Goal: Transaction & Acquisition: Purchase product/service

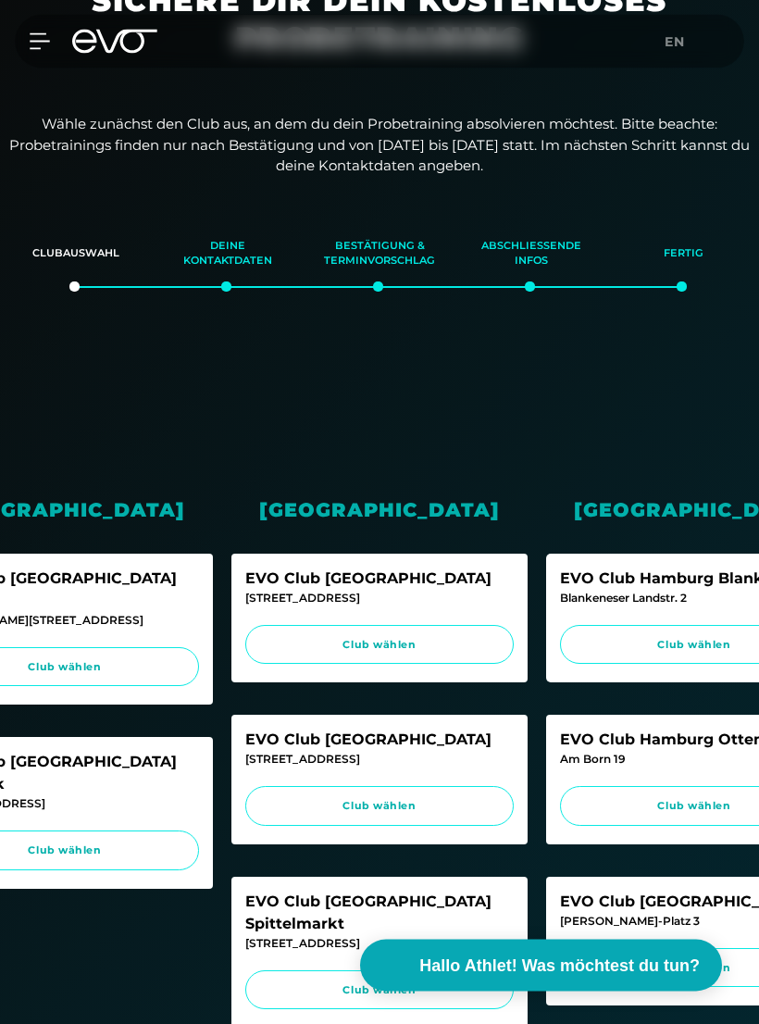
scroll to position [119, 0]
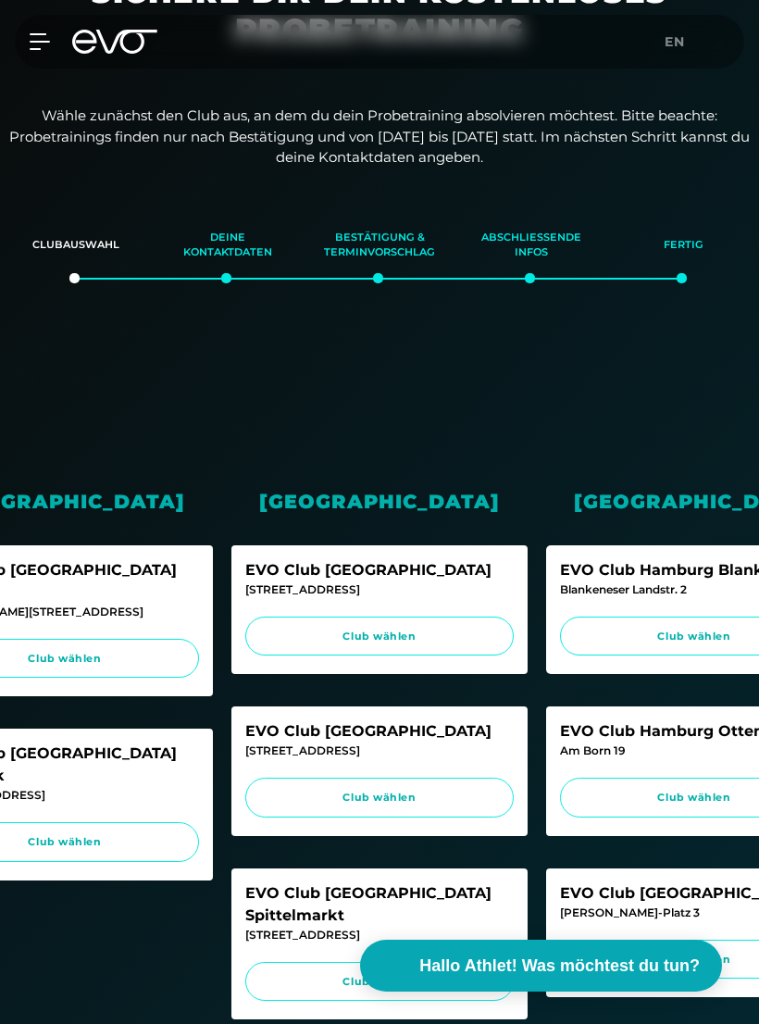
click at [421, 918] on div "EVO Club [GEOGRAPHIC_DATA][STREET_ADDRESS] Club wählen" at bounding box center [379, 945] width 296 height 152
click at [331, 974] on span "Club wählen" at bounding box center [379, 982] width 233 height 16
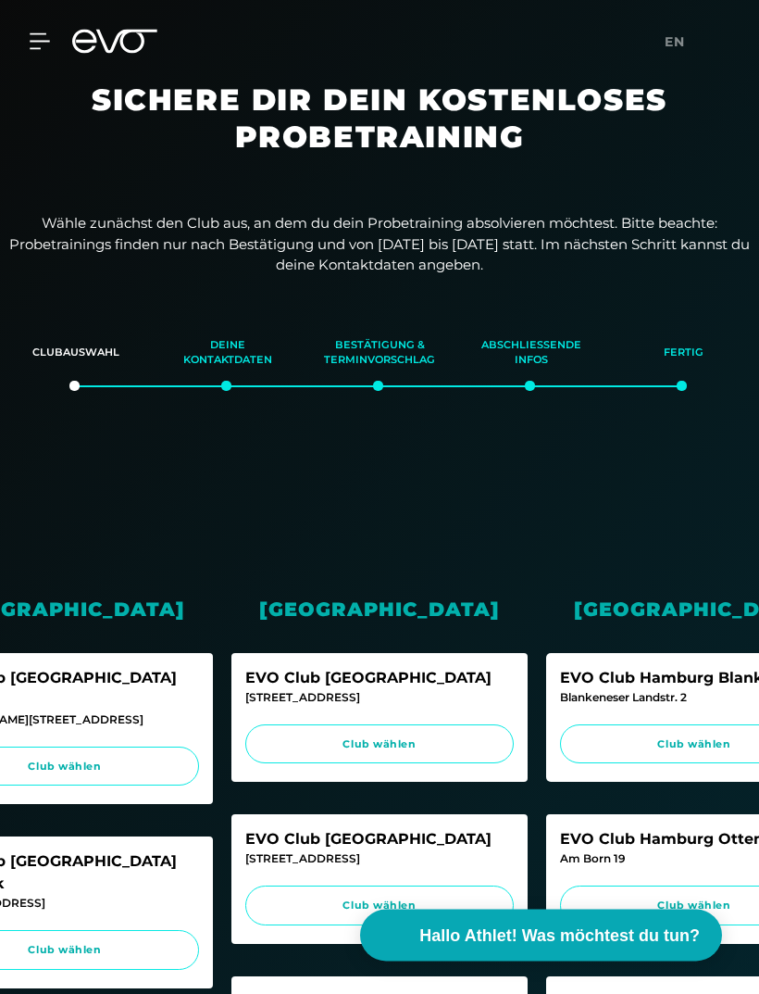
scroll to position [0, 0]
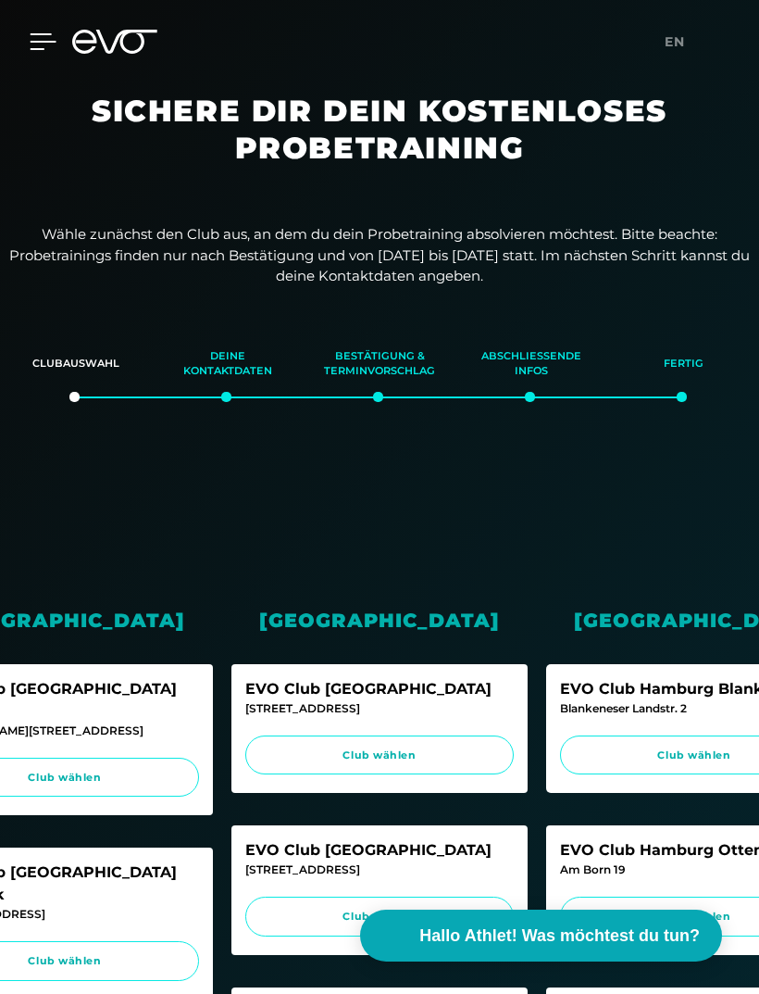
click at [48, 49] on icon at bounding box center [43, 41] width 27 height 17
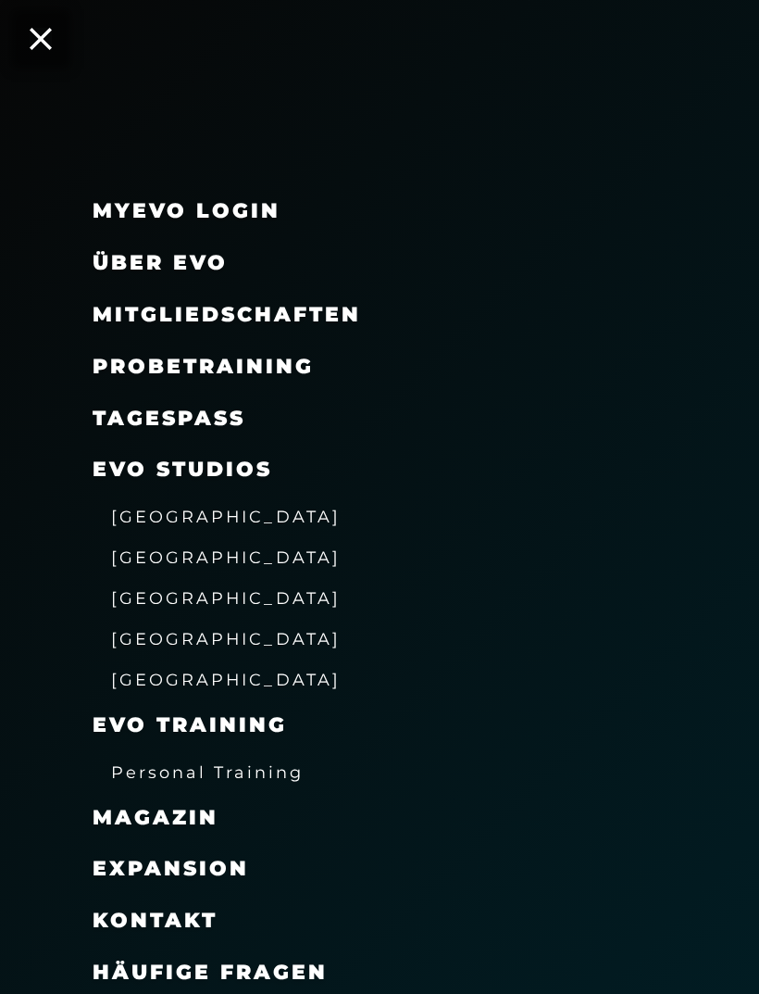
click at [317, 310] on span "Mitgliedschaften" at bounding box center [227, 314] width 269 height 25
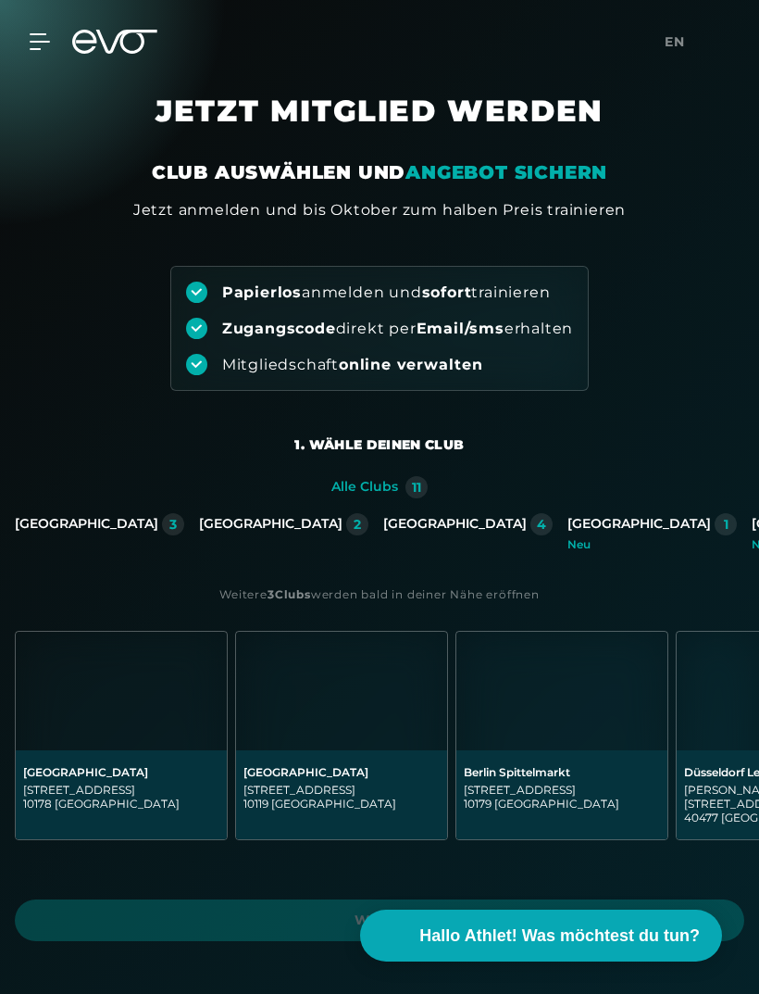
click at [562, 726] on img at bounding box center [561, 690] width 211 height 119
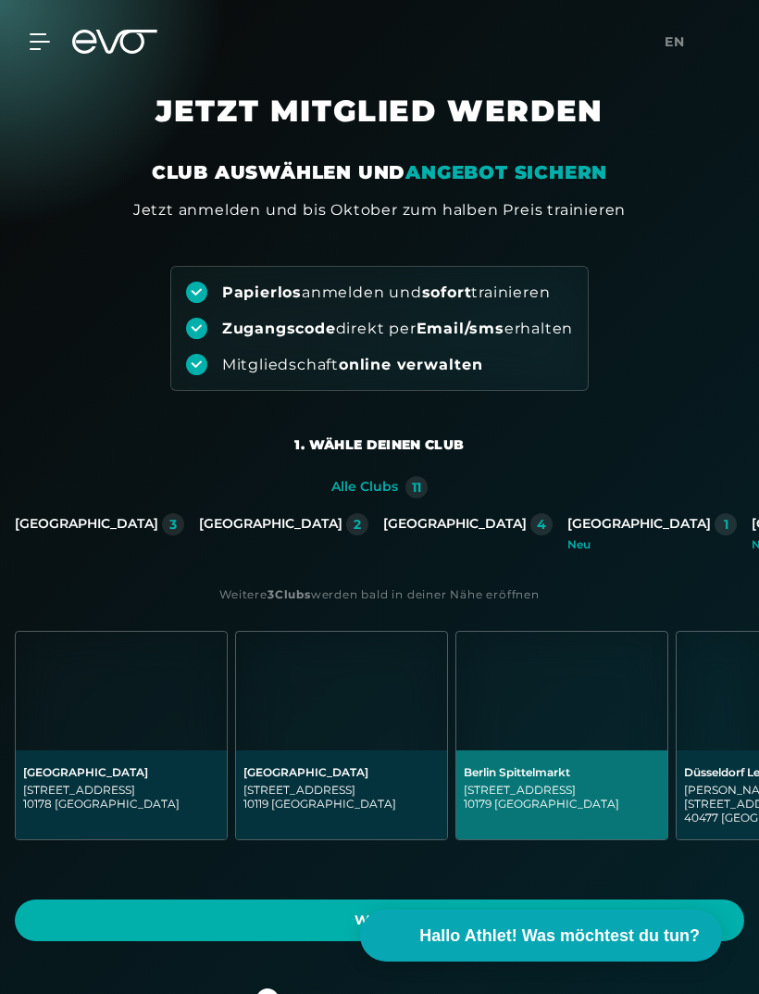
click at [562, 789] on div "[STREET_ADDRESS]" at bounding box center [562, 796] width 196 height 28
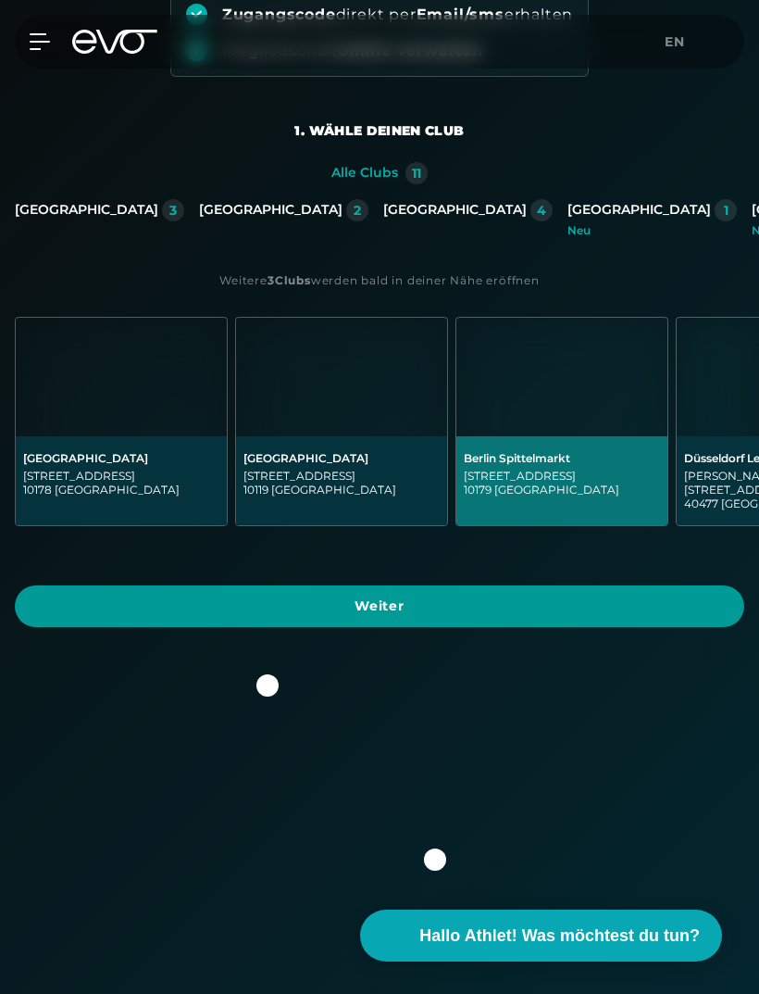
click at [607, 596] on span "Weiter" at bounding box center [379, 605] width 685 height 19
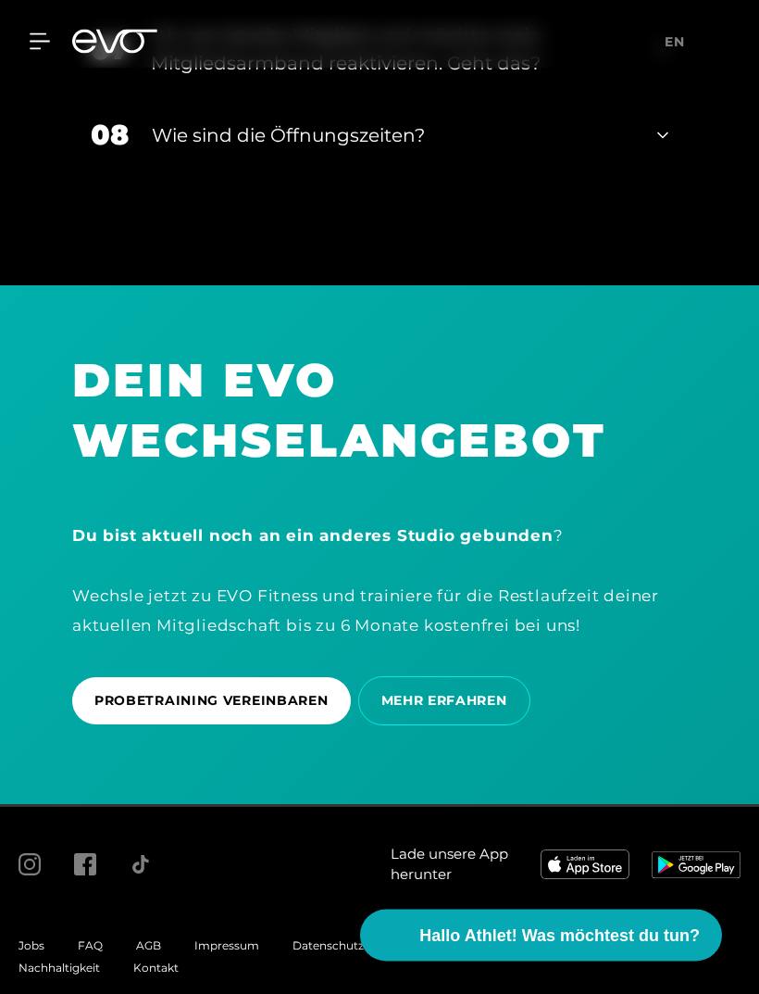
scroll to position [4805, 0]
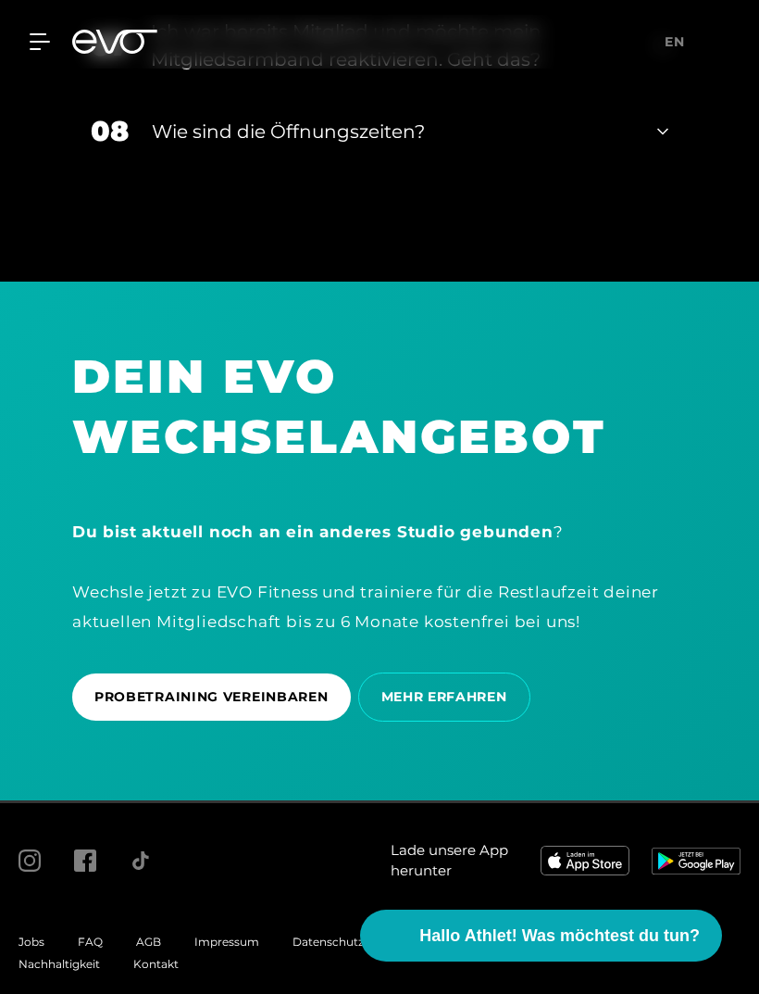
click at [163, 953] on div "AGB" at bounding box center [148, 942] width 58 height 22
click at [152, 948] on span "AGB" at bounding box center [148, 941] width 25 height 14
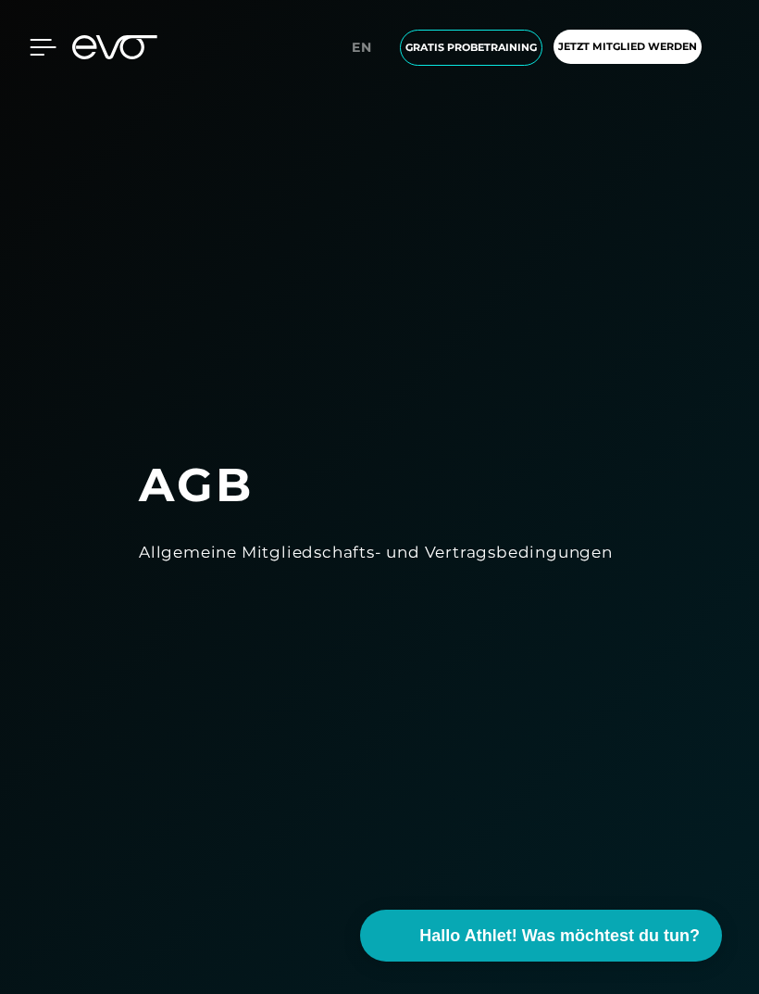
click at [46, 42] on icon at bounding box center [43, 47] width 27 height 17
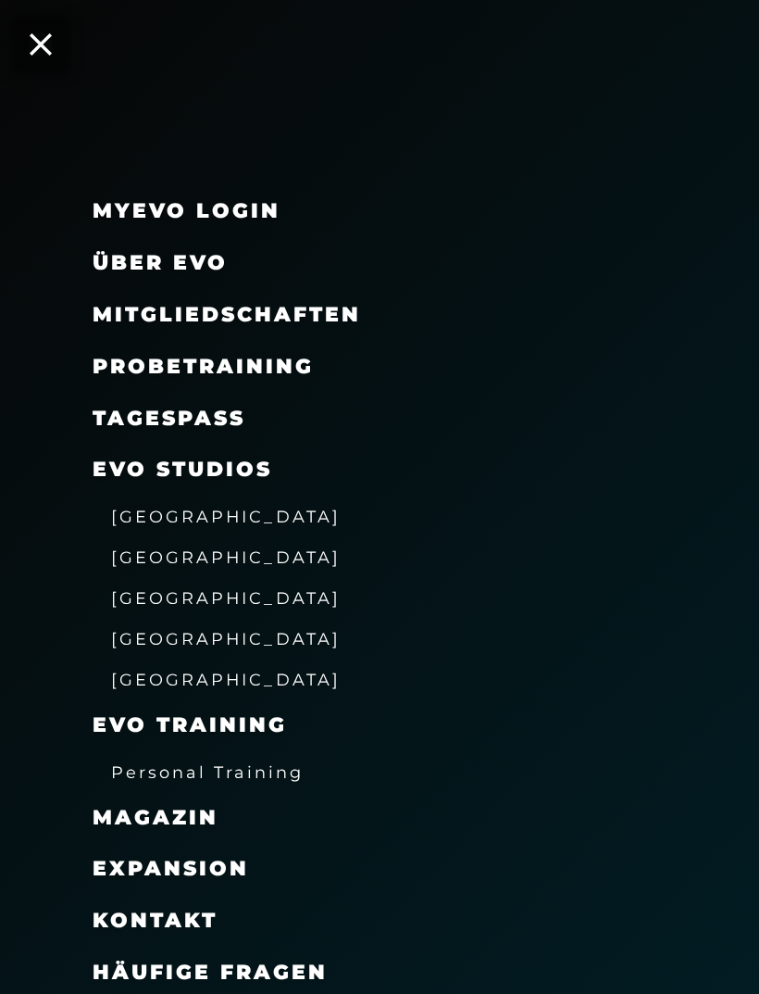
scroll to position [33, 0]
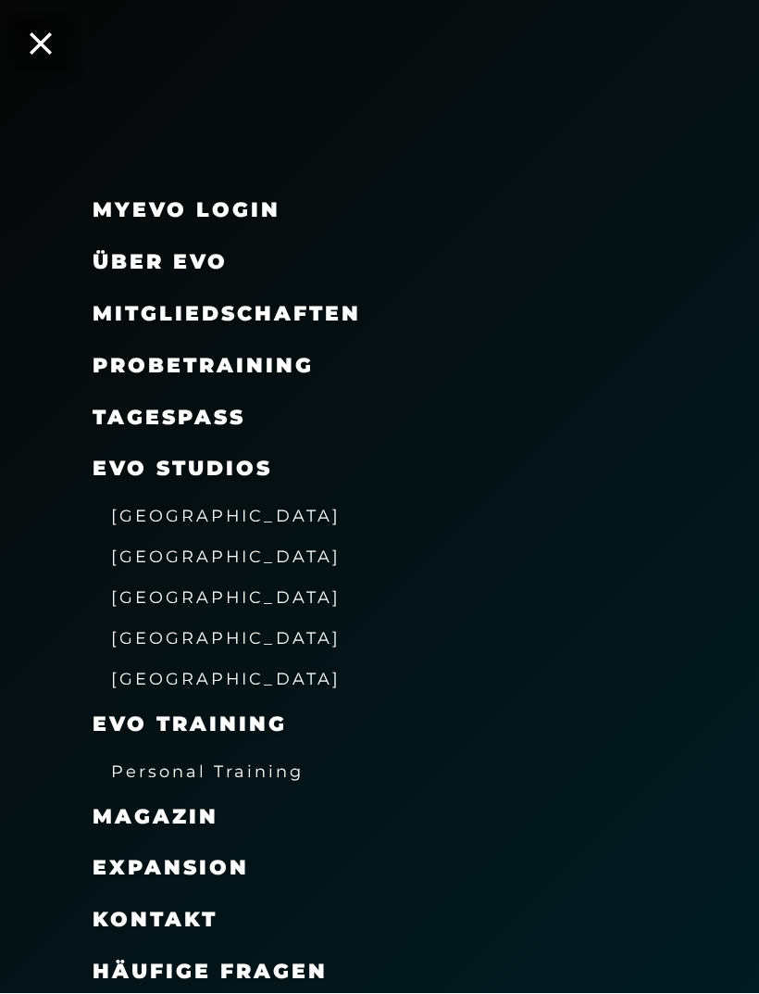
click at [138, 322] on span "Mitgliedschaften" at bounding box center [227, 314] width 269 height 25
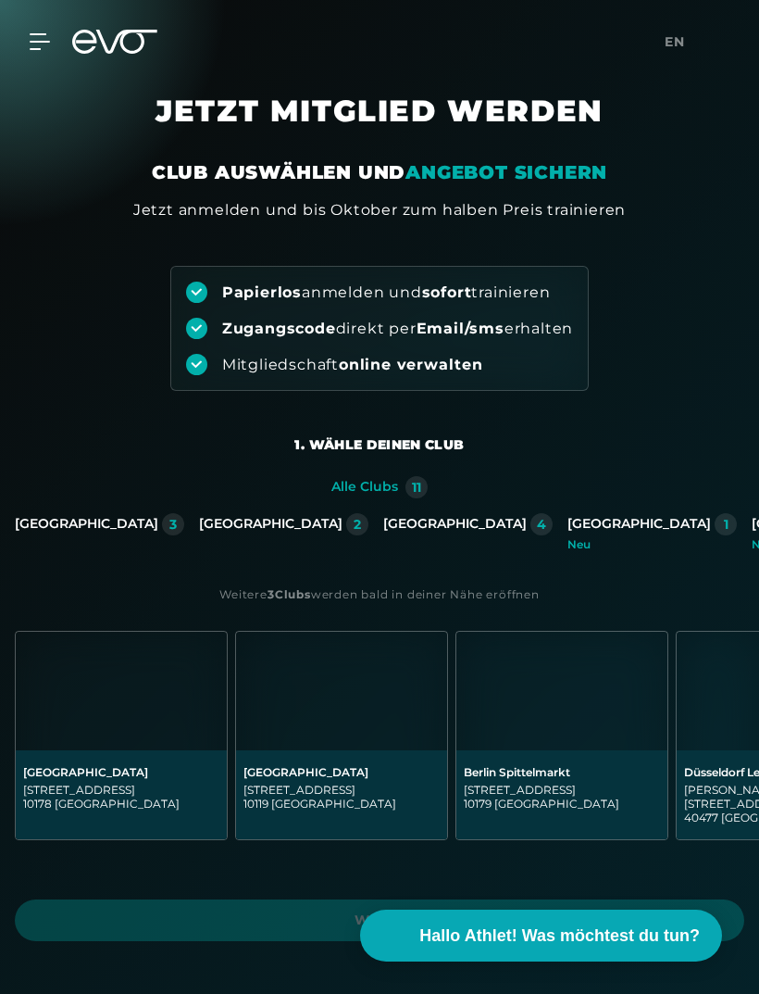
click at [569, 748] on img at bounding box center [561, 690] width 211 height 119
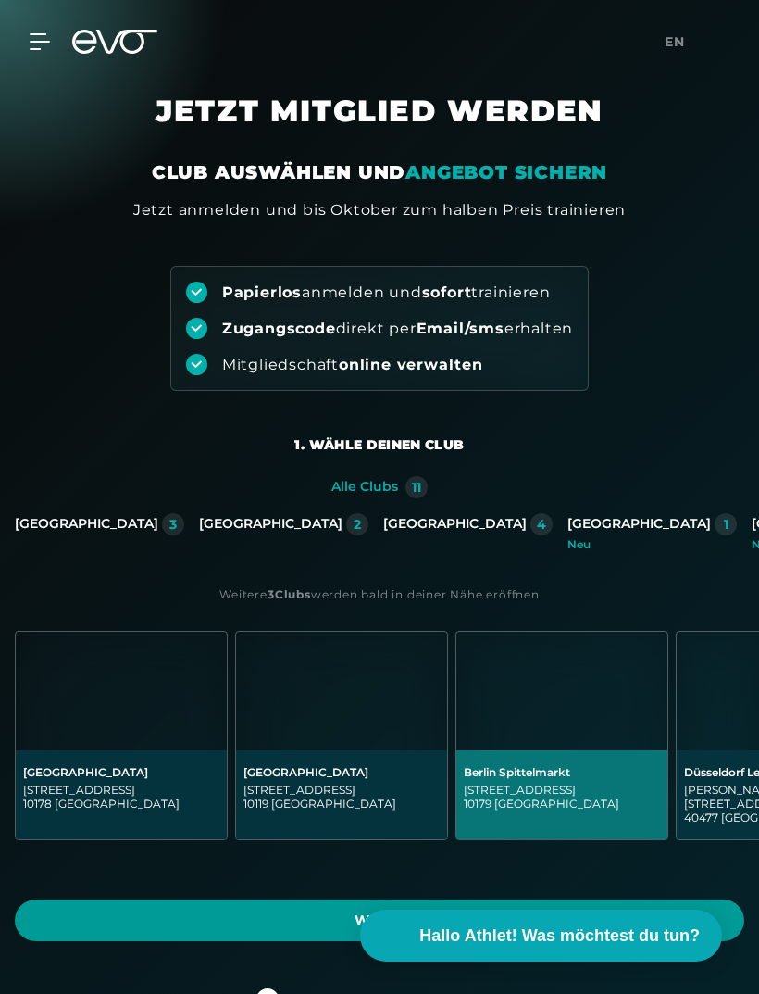
click at [559, 910] on span "Weiter" at bounding box center [379, 919] width 685 height 19
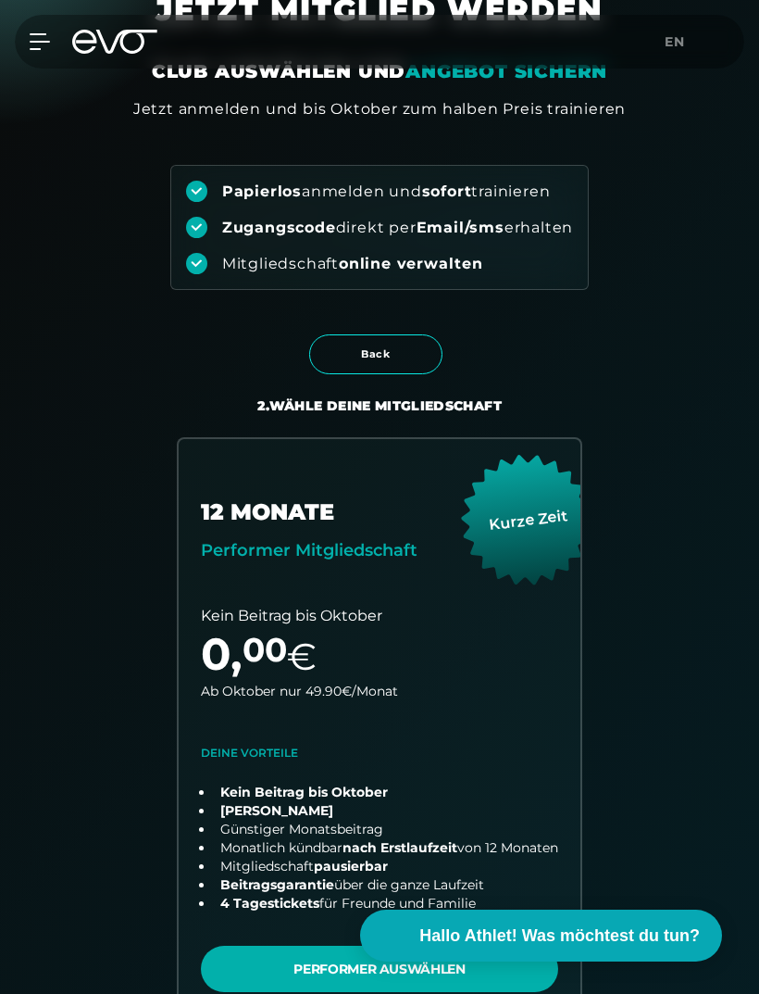
scroll to position [99, 0]
